Goal: Navigation & Orientation: Understand site structure

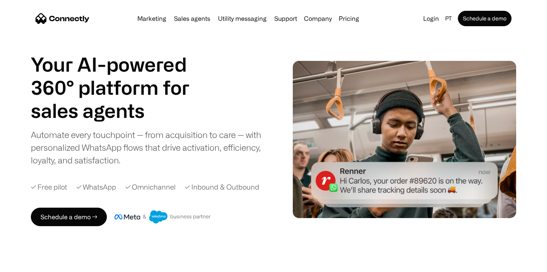
scroll to position [8, 0]
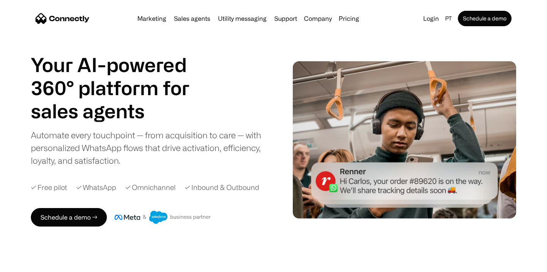
click at [191, 14] on div "Marketing Sales agents Utility messaging Support Company About us Careers Conta…" at bounding box center [248, 18] width 228 height 11
click at [153, 20] on link "Marketing" at bounding box center [151, 18] width 35 height 6
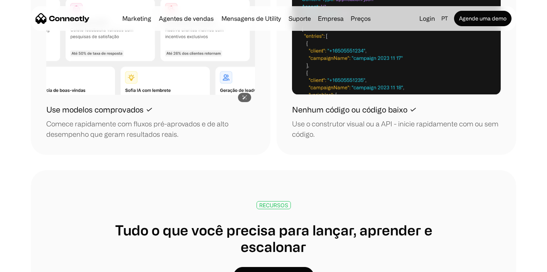
scroll to position [975, 0]
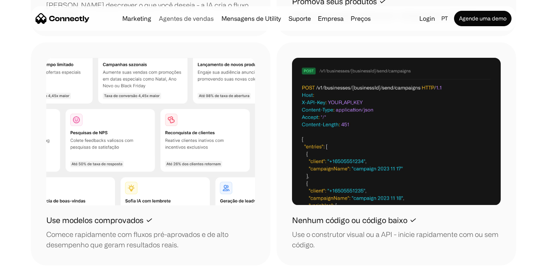
click at [194, 20] on link "Agentes de vendas" at bounding box center [186, 18] width 61 height 6
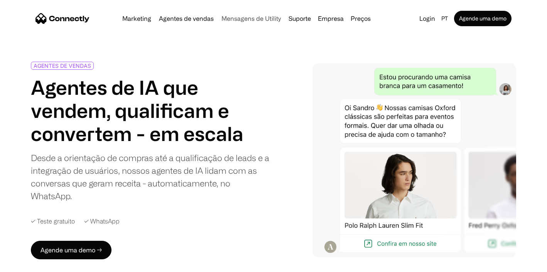
click at [244, 20] on link "Mensagens de Utility" at bounding box center [251, 18] width 66 height 6
